Goal: Navigation & Orientation: Find specific page/section

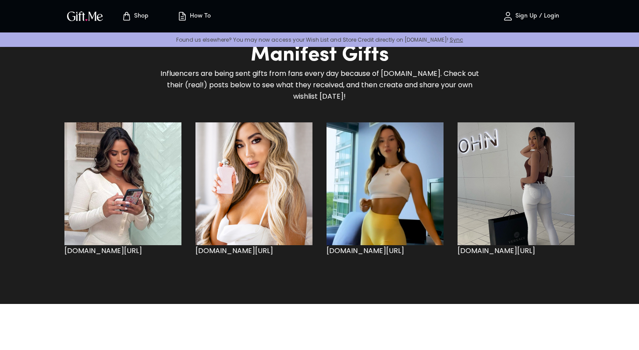
scroll to position [681, 0]
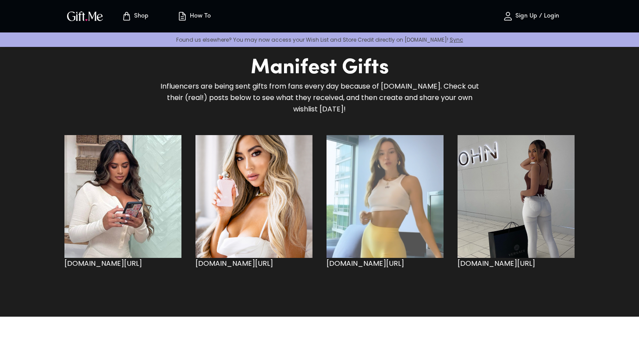
click at [400, 204] on div "button" at bounding box center [385, 196] width 117 height 123
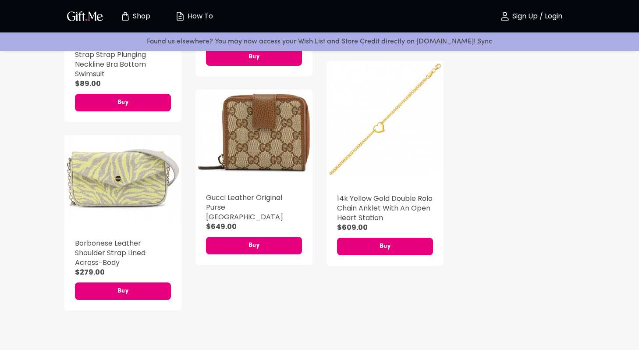
scroll to position [308, 0]
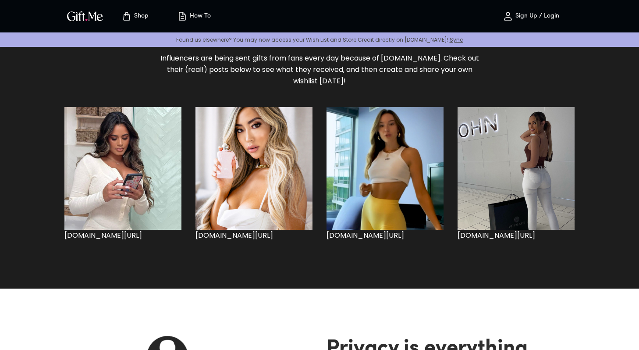
scroll to position [702, 0]
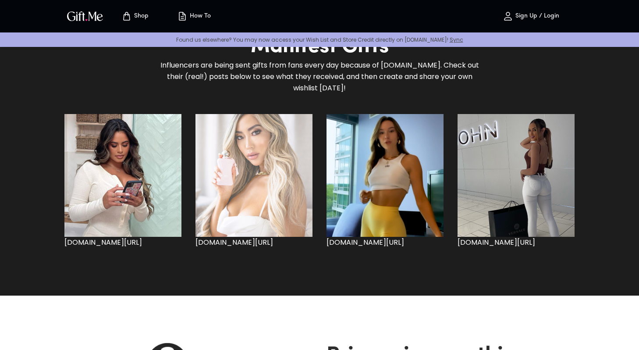
click at [281, 195] on div "button" at bounding box center [254, 175] width 117 height 123
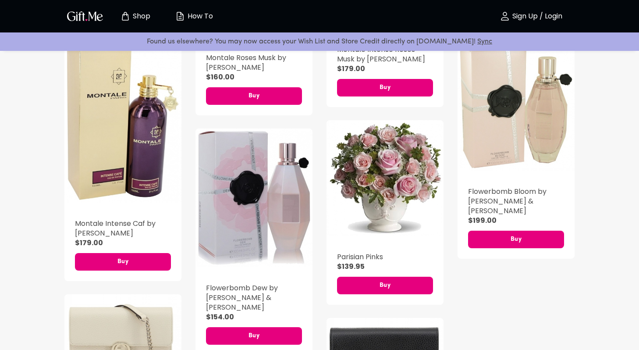
scroll to position [304, 0]
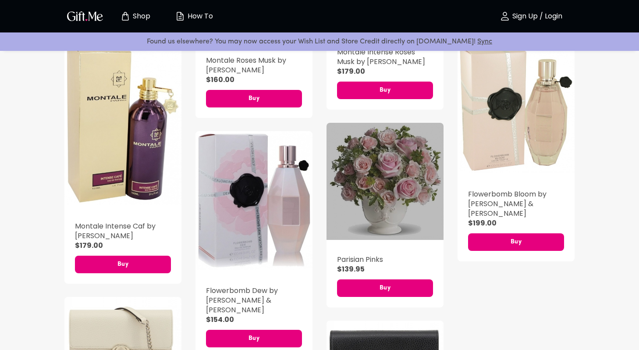
click at [378, 192] on div "button" at bounding box center [385, 181] width 117 height 117
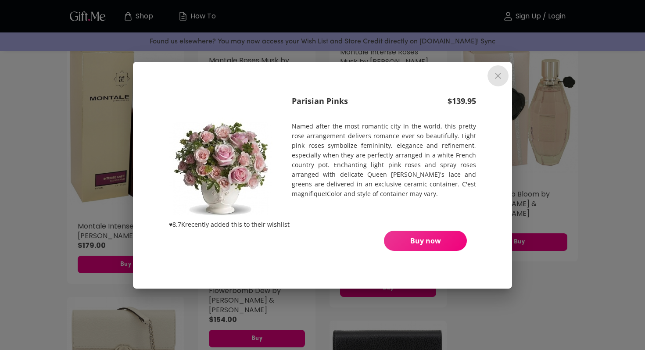
click at [498, 82] on button "close" at bounding box center [497, 75] width 21 height 21
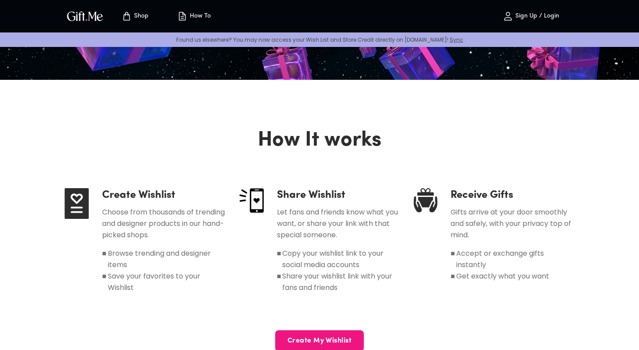
scroll to position [702, 0]
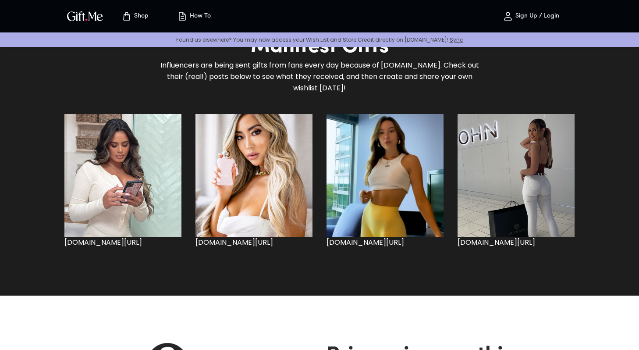
click at [134, 194] on div "button" at bounding box center [122, 175] width 117 height 123
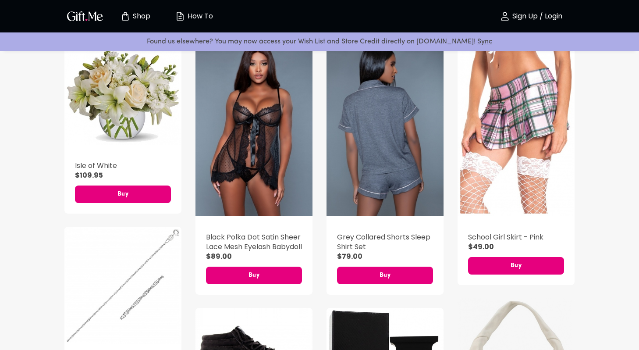
scroll to position [99, 0]
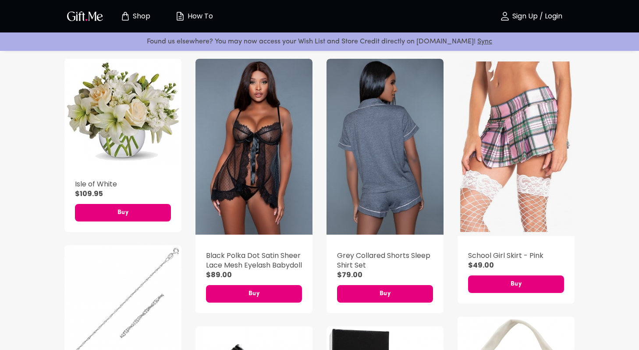
click at [517, 185] on div "button" at bounding box center [516, 147] width 117 height 177
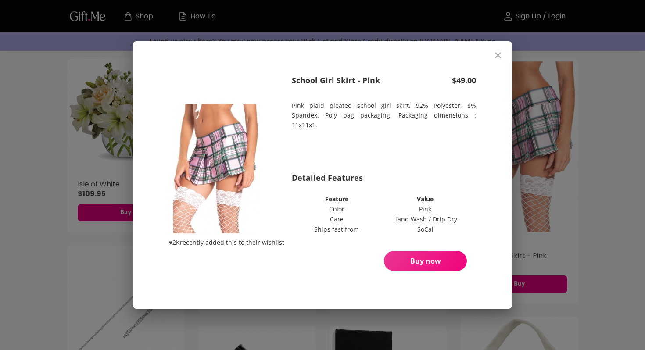
click at [229, 142] on img at bounding box center [215, 169] width 93 height 138
click at [500, 48] on button "close" at bounding box center [497, 55] width 21 height 21
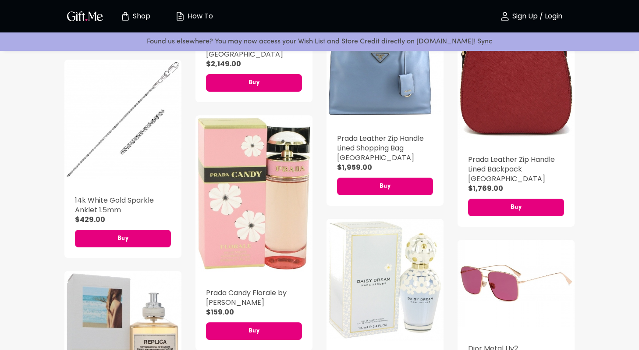
scroll to position [749, 0]
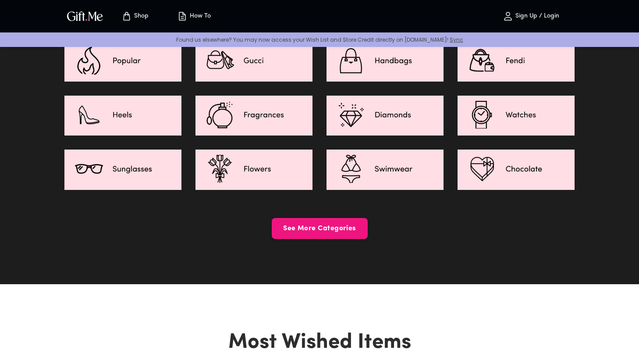
scroll to position [1233, 0]
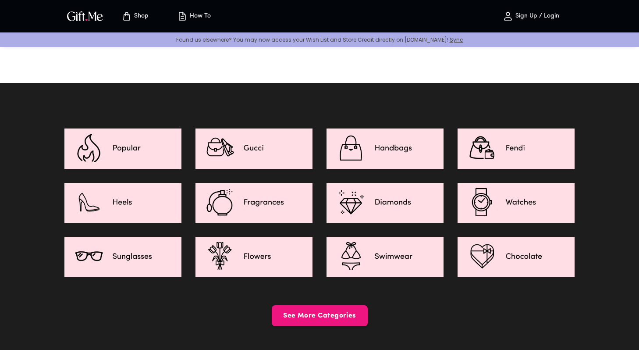
click at [261, 253] on img at bounding box center [254, 256] width 117 height 39
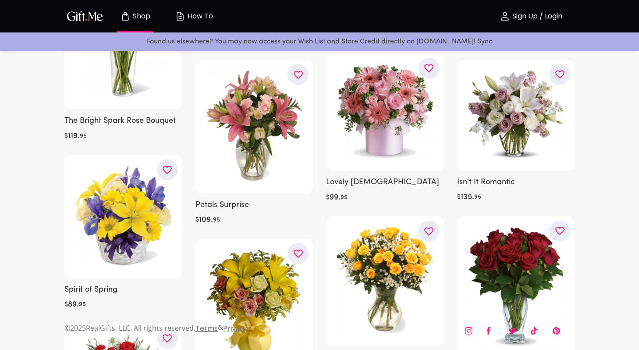
scroll to position [3840, 0]
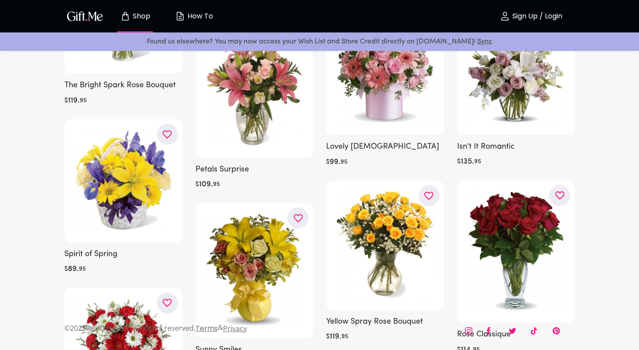
scroll to position [1233, 0]
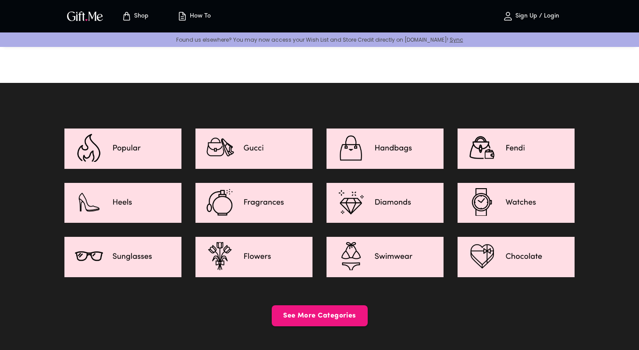
click at [501, 147] on img at bounding box center [516, 147] width 117 height 39
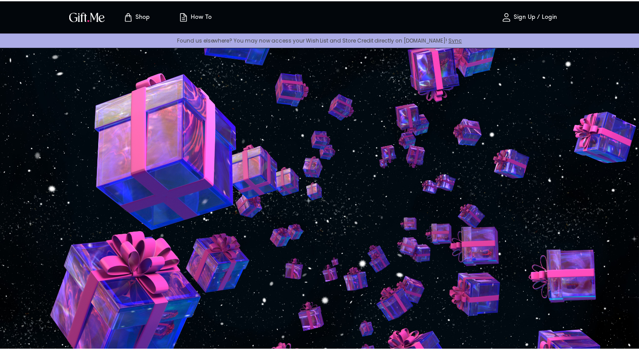
scroll to position [1233, 0]
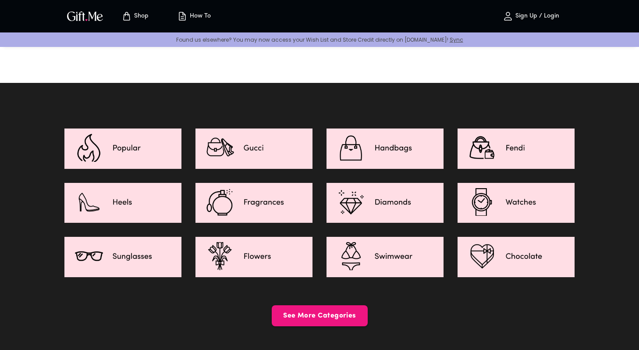
click at [160, 137] on img at bounding box center [122, 147] width 117 height 39
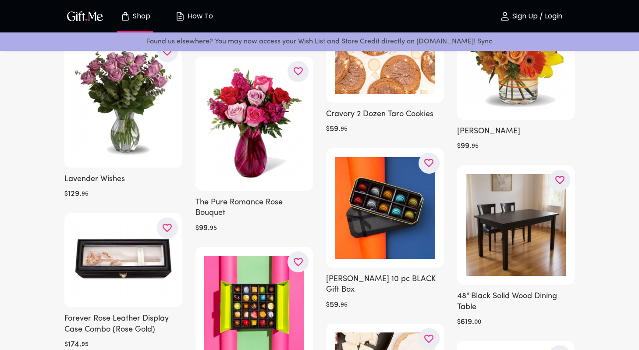
scroll to position [2470, 0]
